Goal: Register for event/course

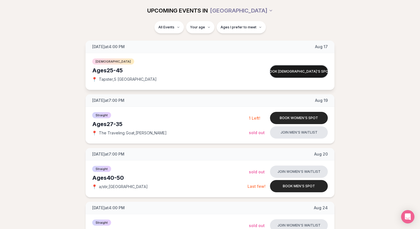
scroll to position [76, 0]
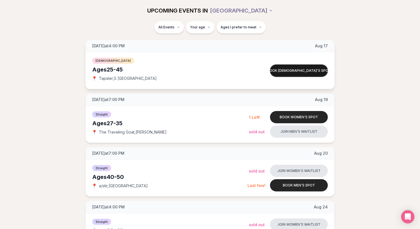
click at [292, 70] on button "Book [DEMOGRAPHIC_DATA]'s spot" at bounding box center [299, 70] width 58 height 12
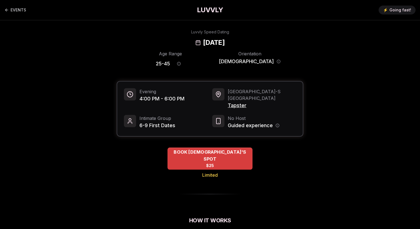
click at [193, 149] on span "BOOK [DEMOGRAPHIC_DATA]'S SPOT" at bounding box center [210, 155] width 85 height 14
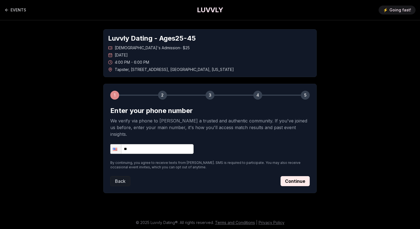
click at [137, 144] on input "**" at bounding box center [151, 149] width 83 height 10
type input "**********"
click at [171, 160] on p "By continuing, you agree to receive texts from [PERSON_NAME]. SMS is required t…" at bounding box center [210, 164] width 200 height 9
click at [302, 176] on button "Continue" at bounding box center [295, 181] width 29 height 10
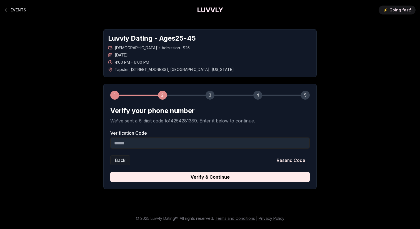
click at [177, 144] on input "Verification Code" at bounding box center [210, 142] width 200 height 11
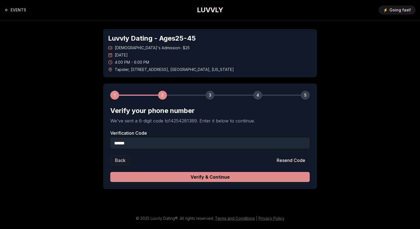
type input "******"
click at [210, 175] on button "Verify & Continue" at bounding box center [210, 177] width 200 height 10
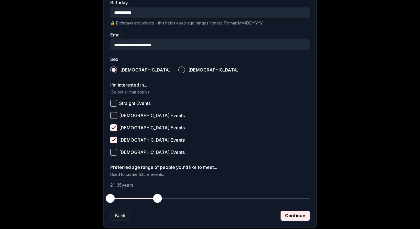
scroll to position [190, 0]
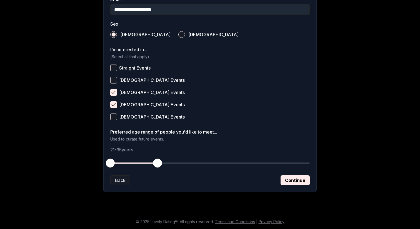
click at [158, 162] on span "button" at bounding box center [157, 162] width 9 height 9
click at [284, 178] on button "Continue" at bounding box center [295, 180] width 29 height 10
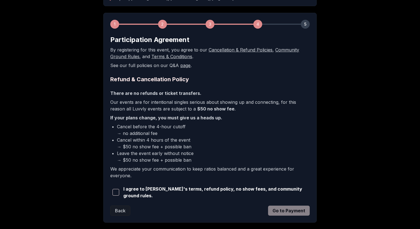
scroll to position [73, 0]
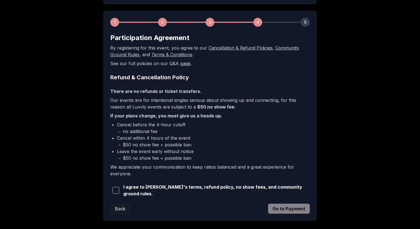
click at [118, 189] on span "button" at bounding box center [116, 190] width 7 height 7
click at [286, 207] on button "Go to Payment" at bounding box center [289, 208] width 42 height 10
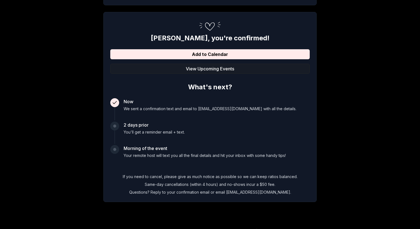
scroll to position [81, 0]
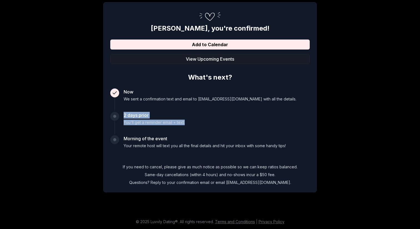
drag, startPoint x: 123, startPoint y: 115, endPoint x: 202, endPoint y: 120, distance: 78.3
click at [202, 121] on div "2 days prior You'll get a reminder email + text." at bounding box center [210, 123] width 200 height 22
click at [202, 120] on div "2 days prior You'll get a reminder email + text." at bounding box center [210, 123] width 200 height 22
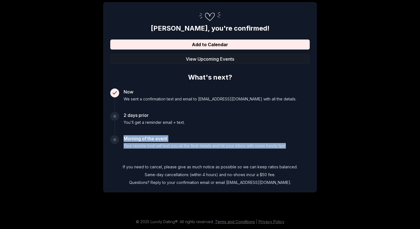
drag, startPoint x: 122, startPoint y: 141, endPoint x: 305, endPoint y: 148, distance: 183.6
click at [305, 148] on div "Morning of the event Your remote host will text you all the final details and h…" at bounding box center [210, 146] width 200 height 22
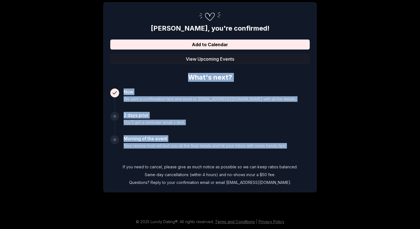
drag, startPoint x: 305, startPoint y: 148, endPoint x: 90, endPoint y: 80, distance: 226.1
click at [90, 80] on div "Luvvly Dating - Ages 25 - 45 Queer Men's Admission - $25 Sunday, August 17th 4:…" at bounding box center [210, 70] width 389 height 262
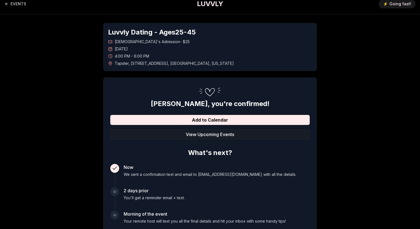
scroll to position [0, 0]
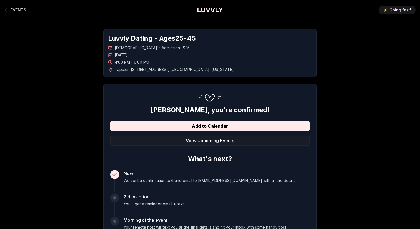
click at [116, 70] on span "Tapster , 1011 Valley Street , Seattle , Washington" at bounding box center [174, 70] width 119 height 6
copy span "Tapster"
